Goal: Navigation & Orientation: Find specific page/section

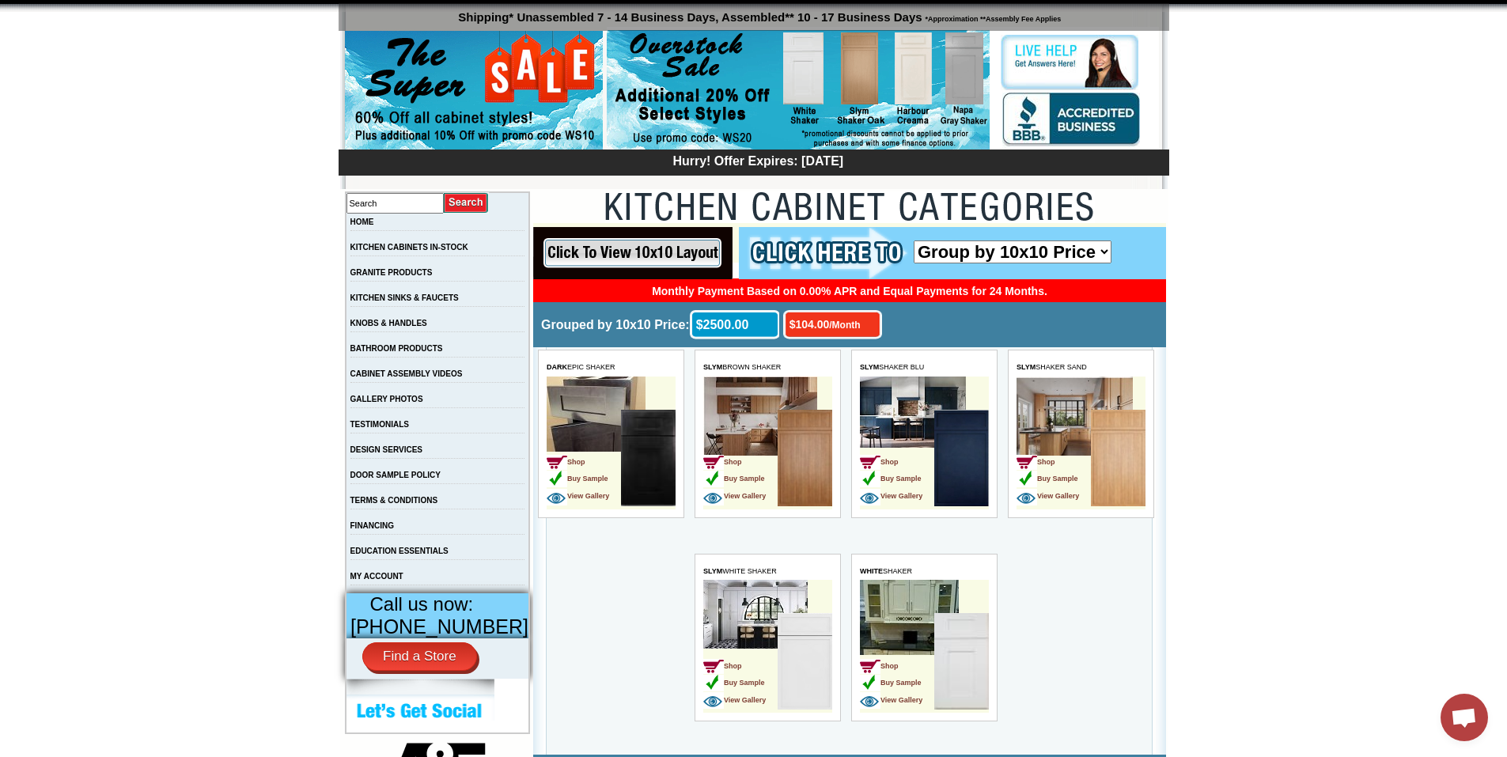
scroll to position [141, 0]
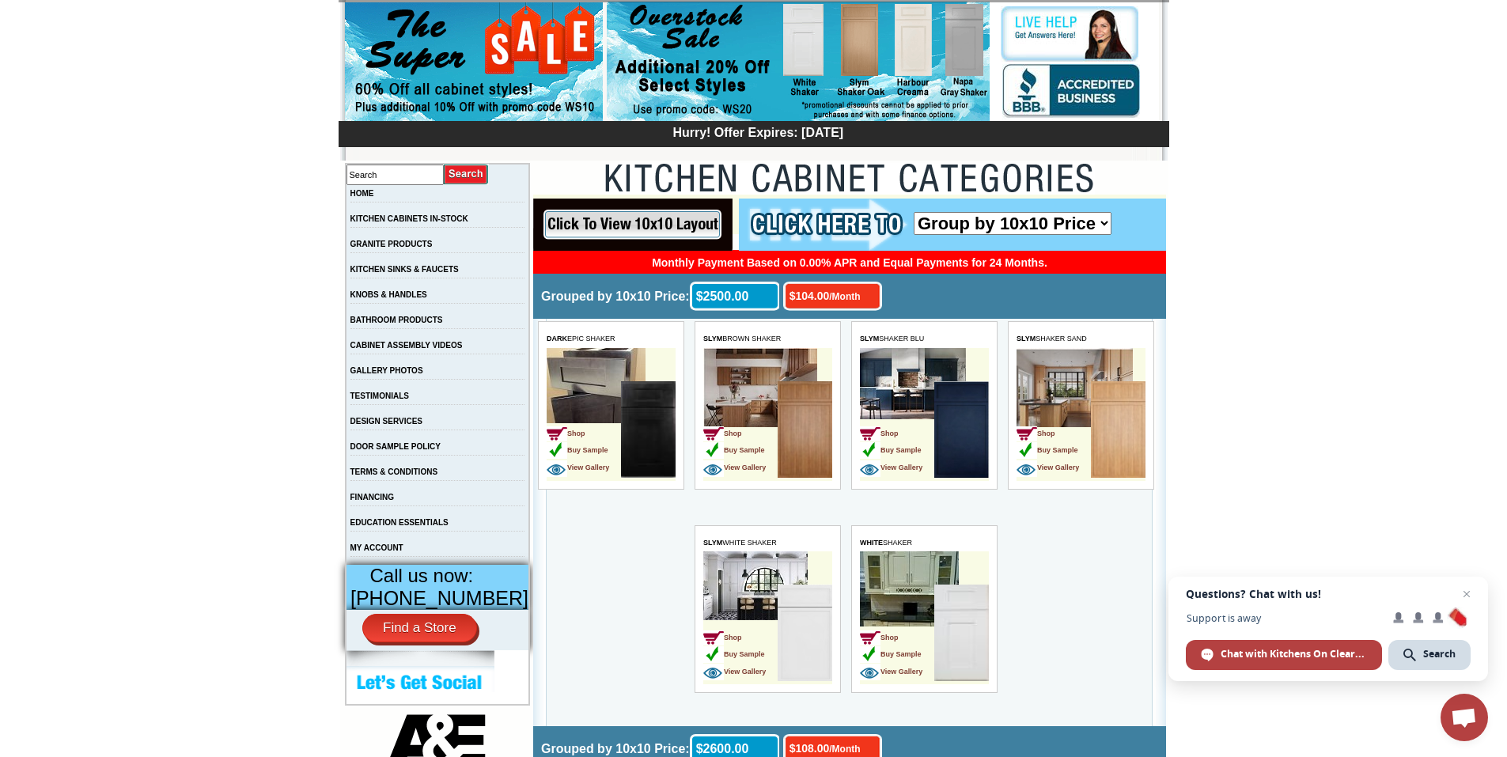
click at [955, 430] on img at bounding box center [962, 429] width 55 height 97
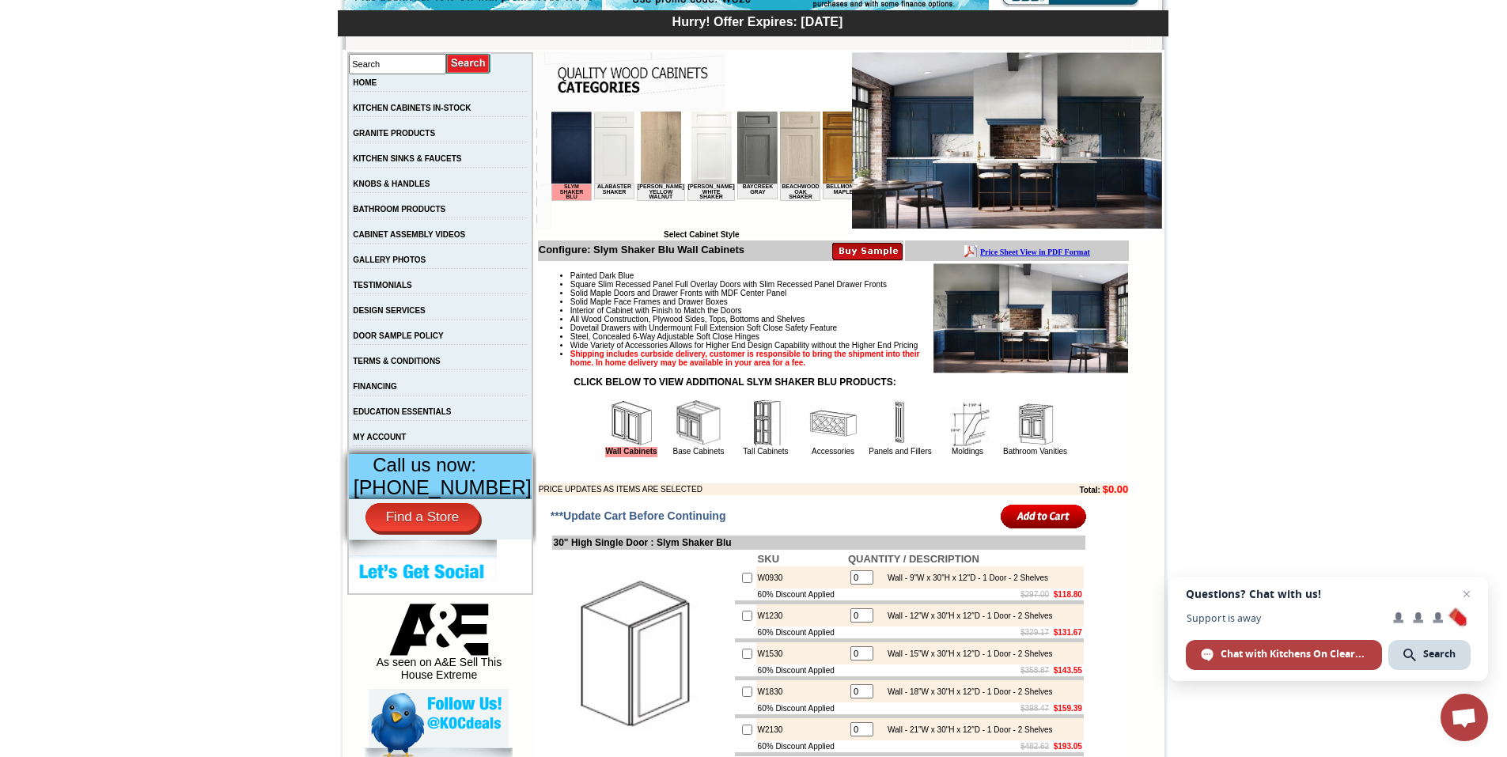
scroll to position [254, 0]
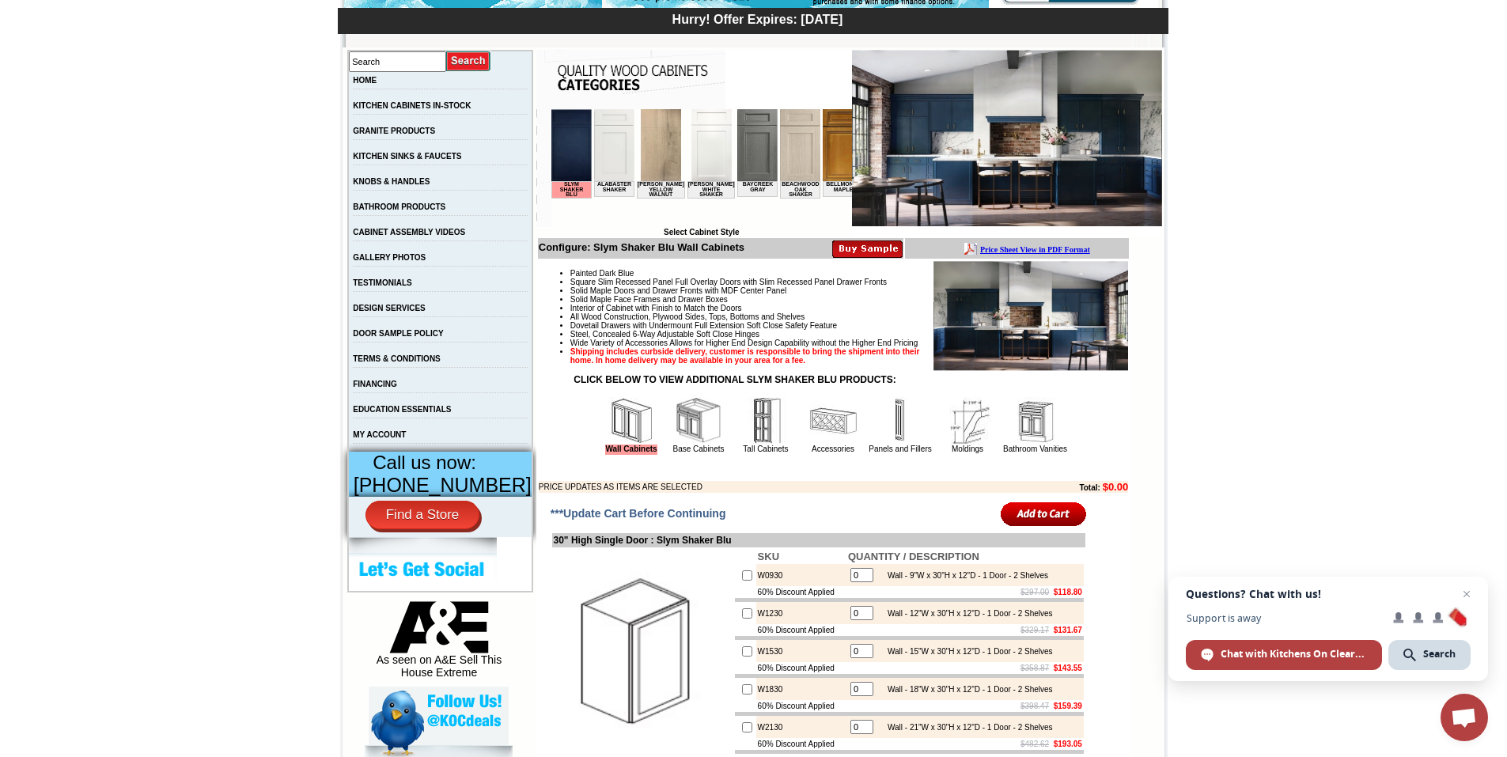
click at [675, 434] on img at bounding box center [698, 420] width 47 height 47
